Goal: Transaction & Acquisition: Purchase product/service

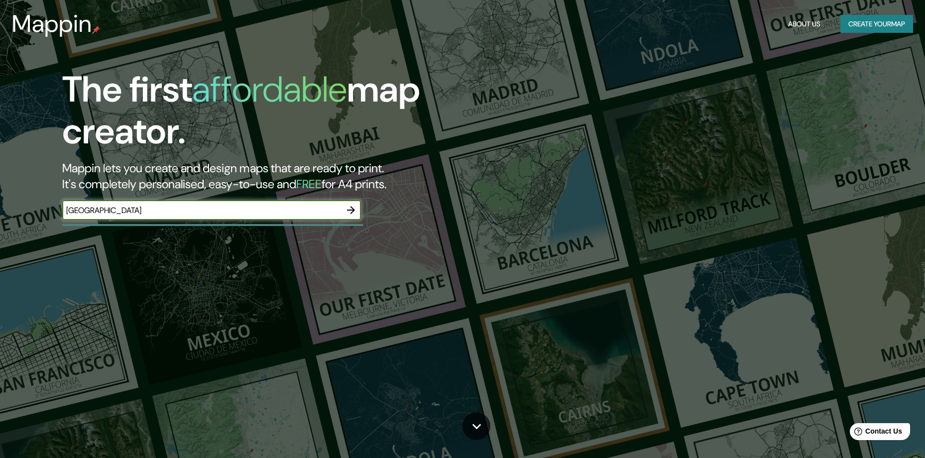
type input "[GEOGRAPHIC_DATA]"
click at [859, 25] on button "Create your map" at bounding box center [877, 24] width 73 height 18
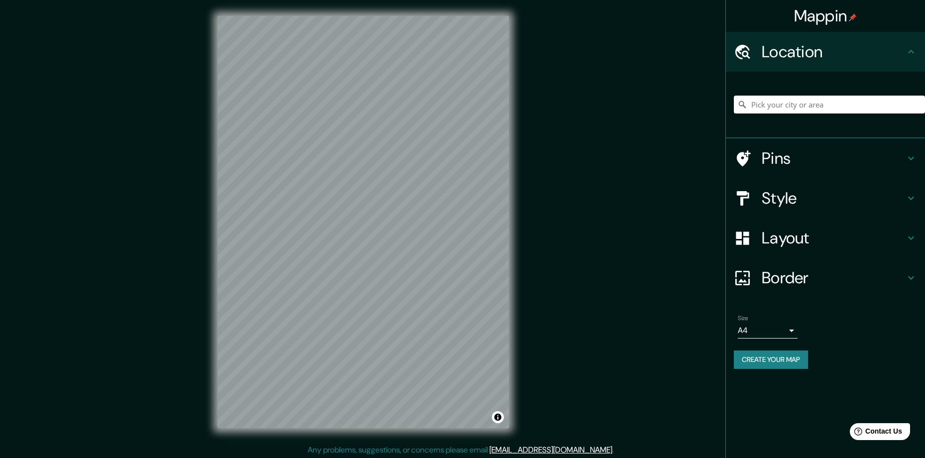
click at [763, 98] on input "Pick your city or area" at bounding box center [829, 105] width 191 height 18
click at [673, 332] on div "Mappin Location quito Pins Style Layout Border Choose a border. Hint : you can …" at bounding box center [462, 230] width 925 height 460
click at [526, 186] on div "Mappin Location quito Pins Style Layout Border Choose a border. Hint : you can …" at bounding box center [462, 230] width 925 height 460
click at [776, 100] on input "[GEOGRAPHIC_DATA]" at bounding box center [829, 105] width 191 height 18
click at [744, 108] on icon at bounding box center [743, 105] width 10 height 10
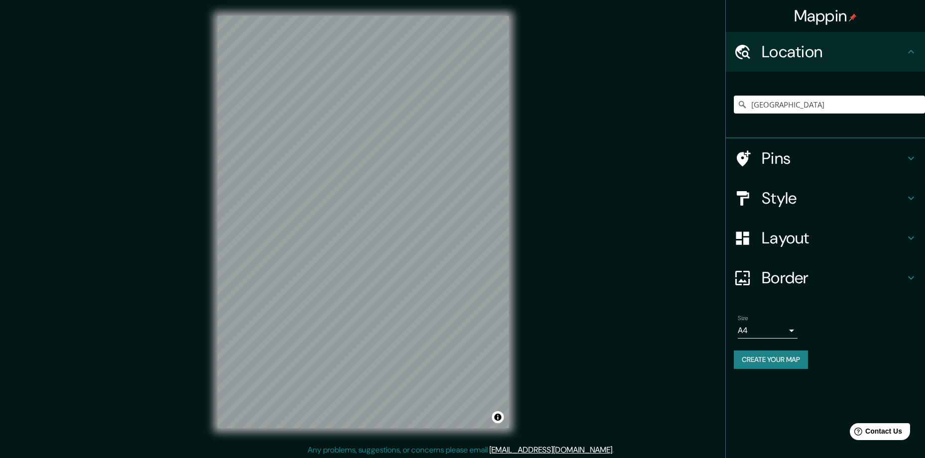
click at [744, 101] on icon at bounding box center [743, 105] width 10 height 10
click at [780, 108] on input "[GEOGRAPHIC_DATA]" at bounding box center [829, 105] width 191 height 18
drag, startPoint x: 778, startPoint y: 103, endPoint x: 772, endPoint y: 103, distance: 6.5
click at [772, 103] on input "[GEOGRAPHIC_DATA]" at bounding box center [829, 105] width 191 height 18
click at [746, 53] on icon at bounding box center [742, 51] width 17 height 17
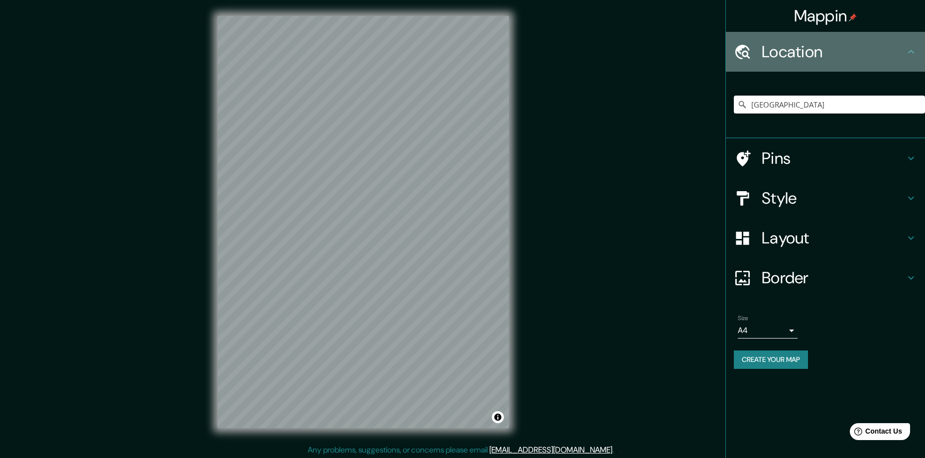
click at [919, 51] on div "Location" at bounding box center [825, 52] width 199 height 40
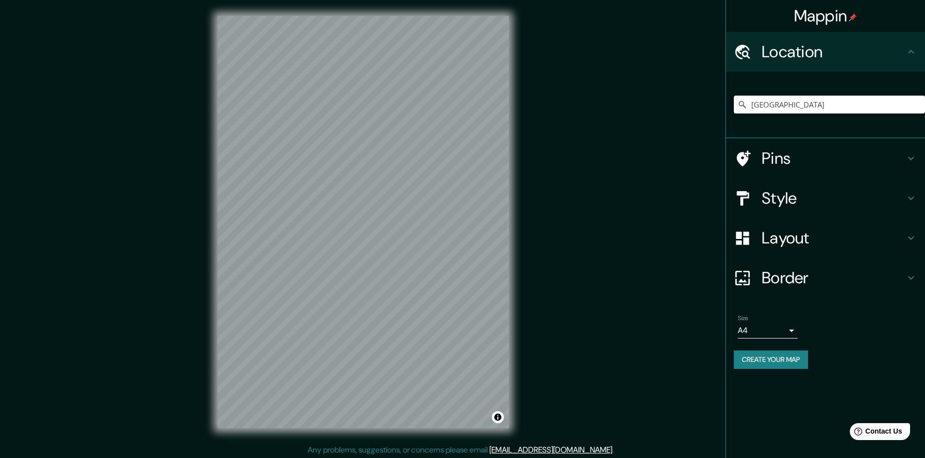
drag, startPoint x: 825, startPoint y: 112, endPoint x: 816, endPoint y: 108, distance: 9.8
click at [825, 111] on input "[GEOGRAPHIC_DATA]" at bounding box center [829, 105] width 191 height 18
click at [860, 103] on input "Quito, Pichincha, Ecuador" at bounding box center [829, 105] width 191 height 18
click at [847, 100] on input "Quito, Pichincha, Ecuador" at bounding box center [829, 105] width 191 height 18
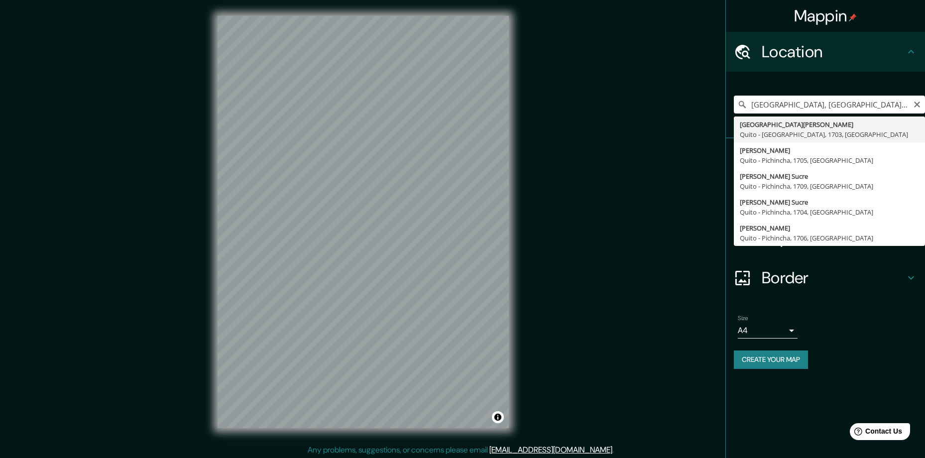
type input "Avenida Mariscal Sucre, Quito - Pichincha, 1703, Ecuador"
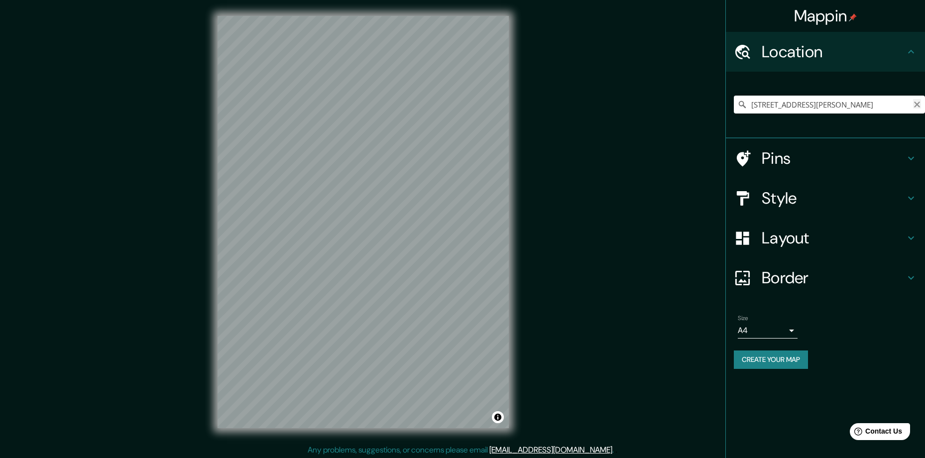
click at [919, 102] on icon "Clear" at bounding box center [917, 105] width 6 height 6
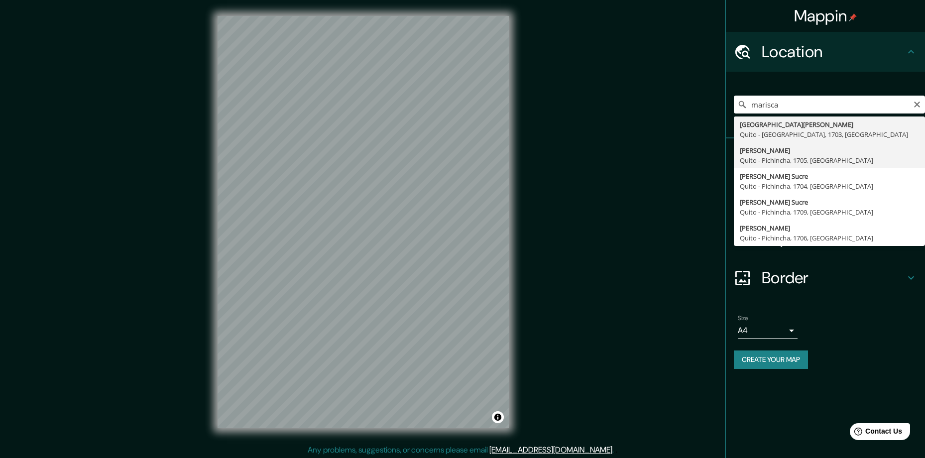
type input "Mariscal Foch, Quito - Pichincha, 1705, Ecuador"
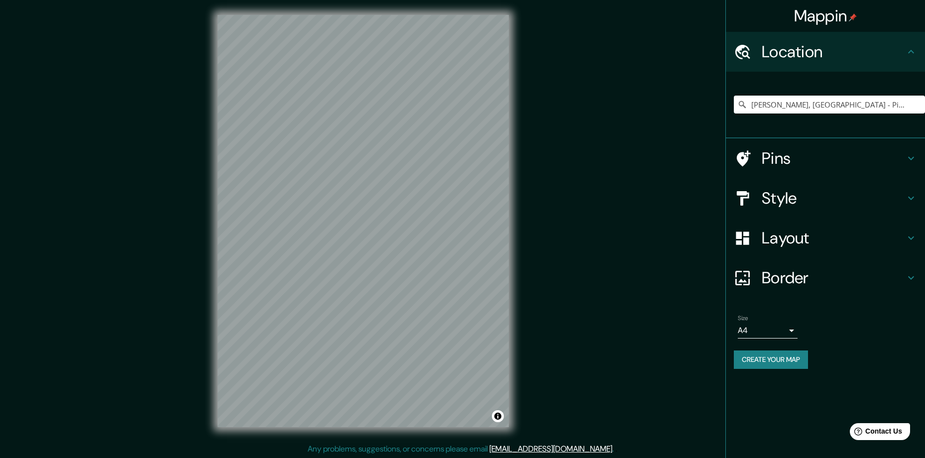
scroll to position [2, 0]
